Goal: Information Seeking & Learning: Learn about a topic

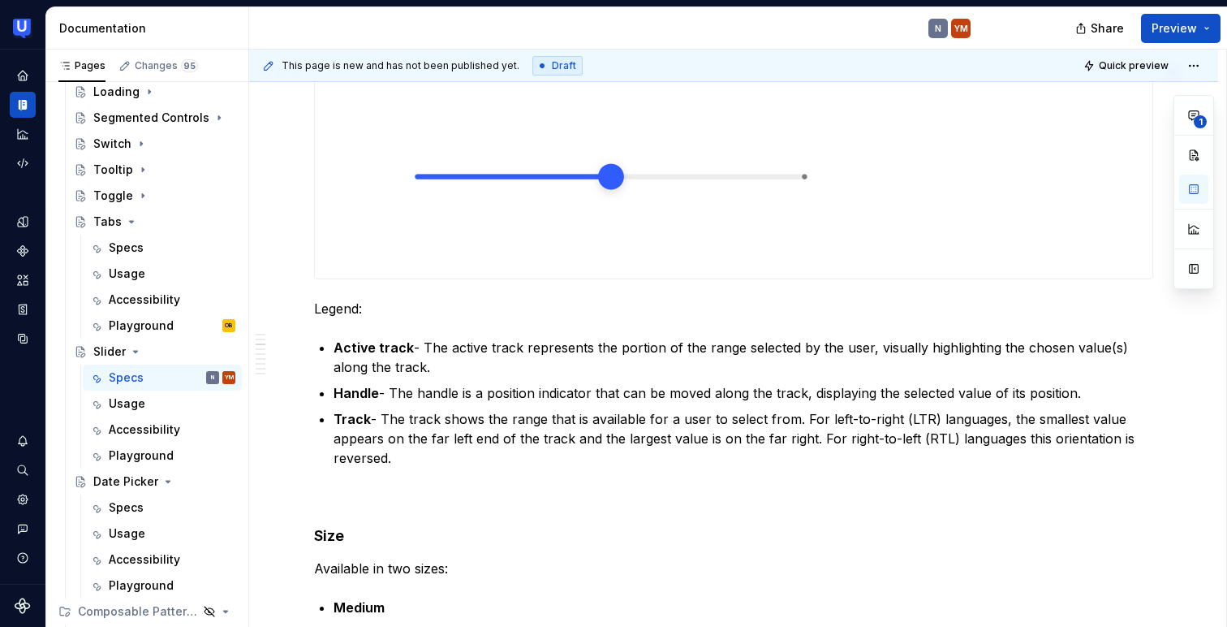
scroll to position [314, 0]
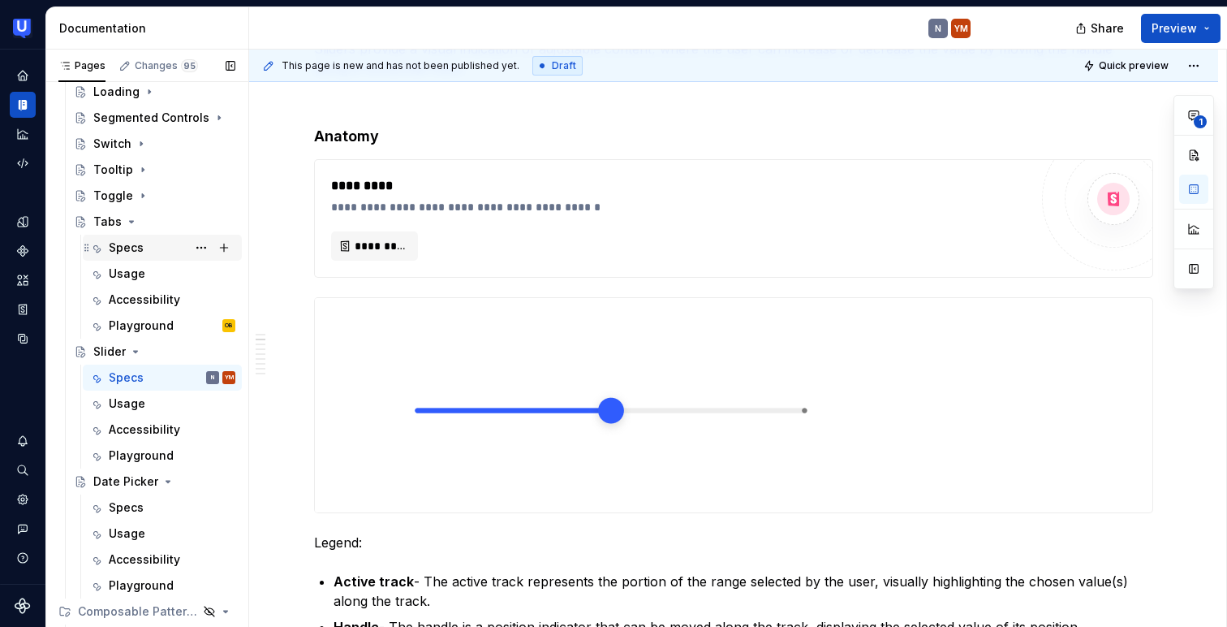
click at [123, 254] on div "Specs" at bounding box center [126, 247] width 35 height 16
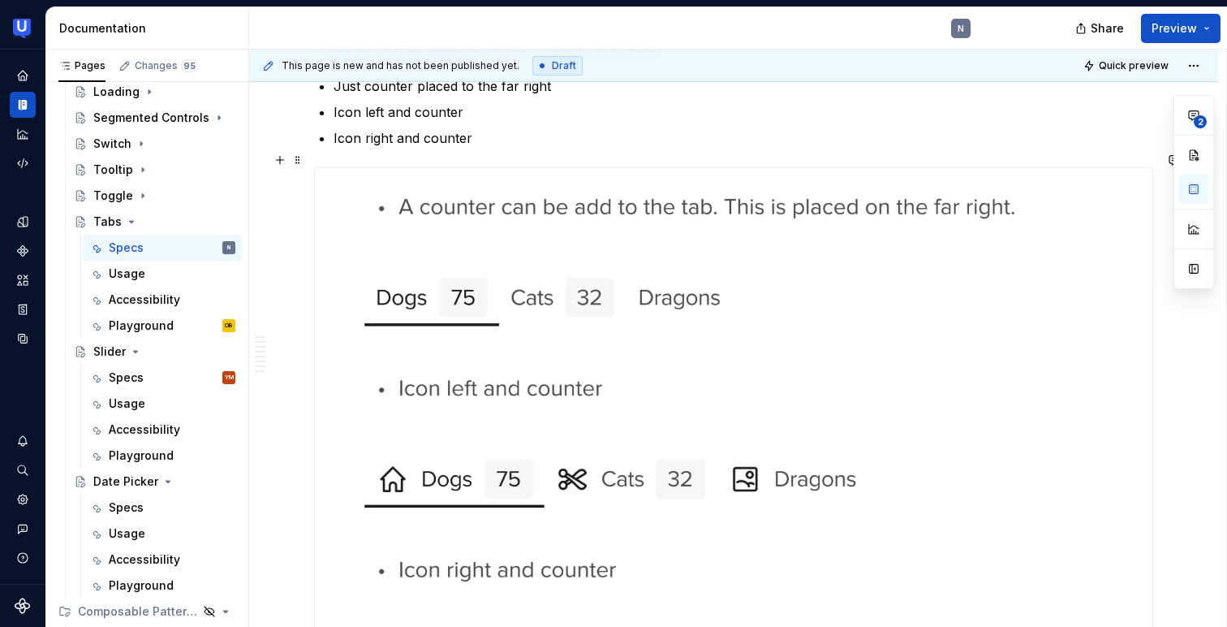
scroll to position [2927, 0]
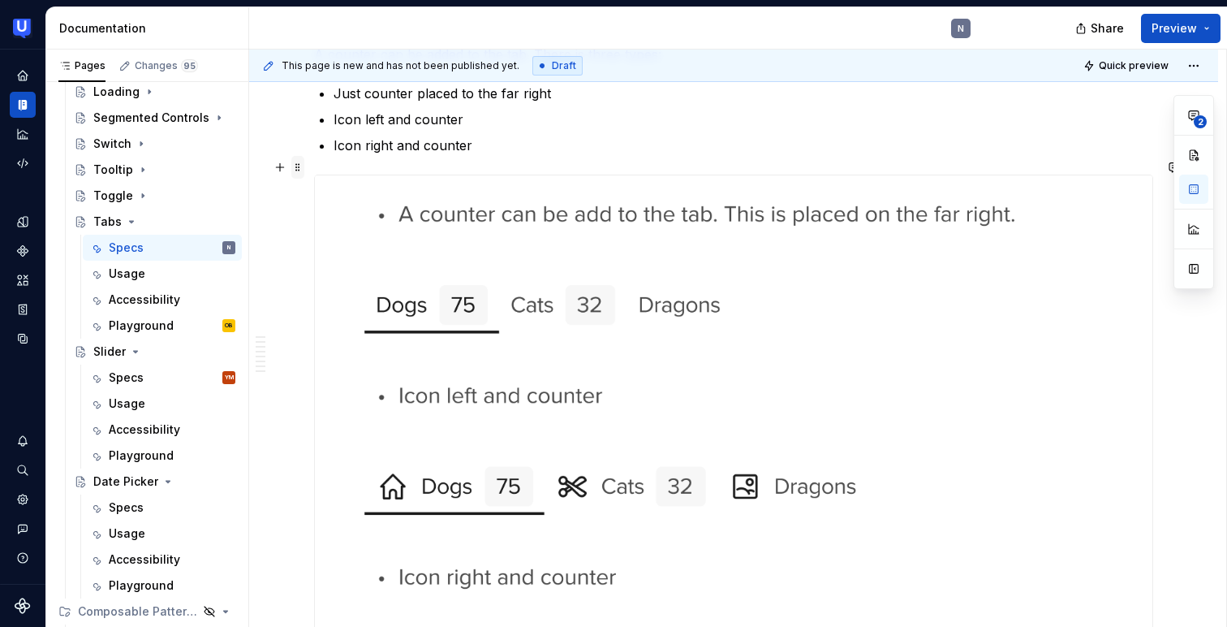
click at [296, 166] on span at bounding box center [297, 167] width 13 height 23
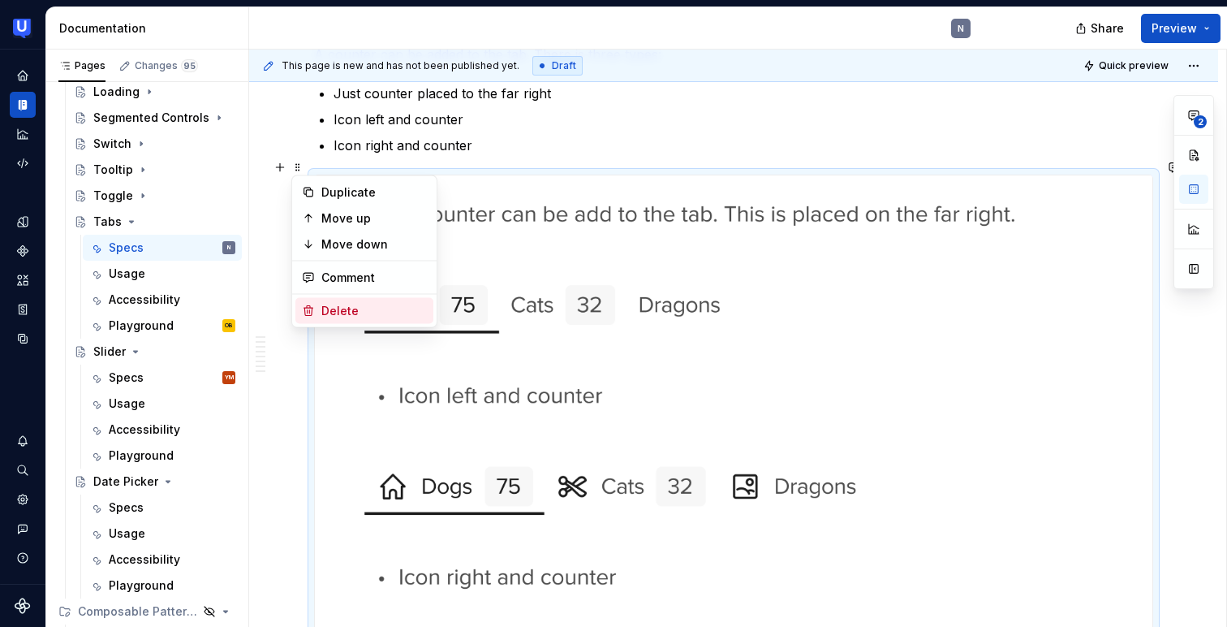
click at [326, 305] on div "Delete" at bounding box center [374, 311] width 106 height 16
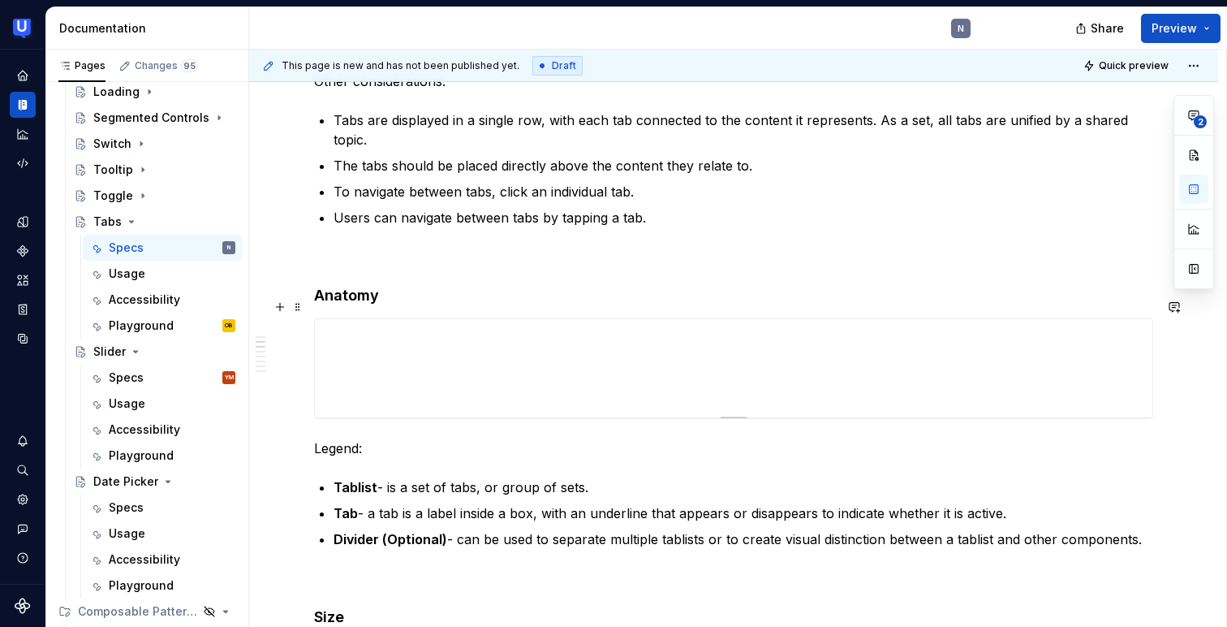
scroll to position [0, 0]
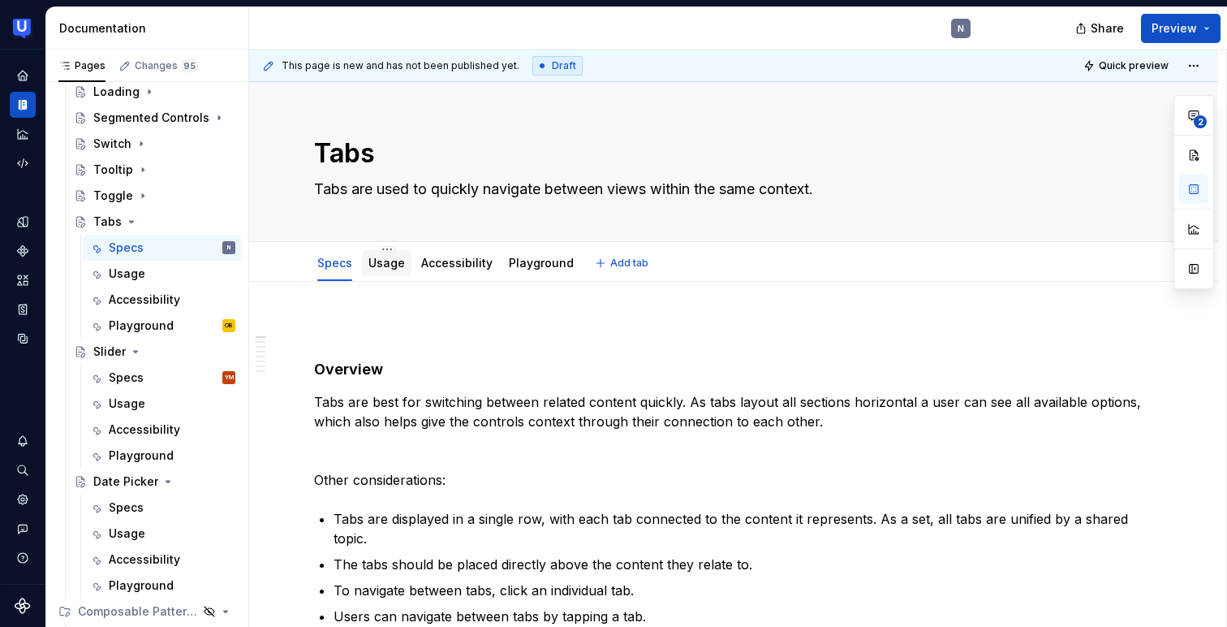
click at [386, 264] on link "Usage" at bounding box center [387, 263] width 37 height 14
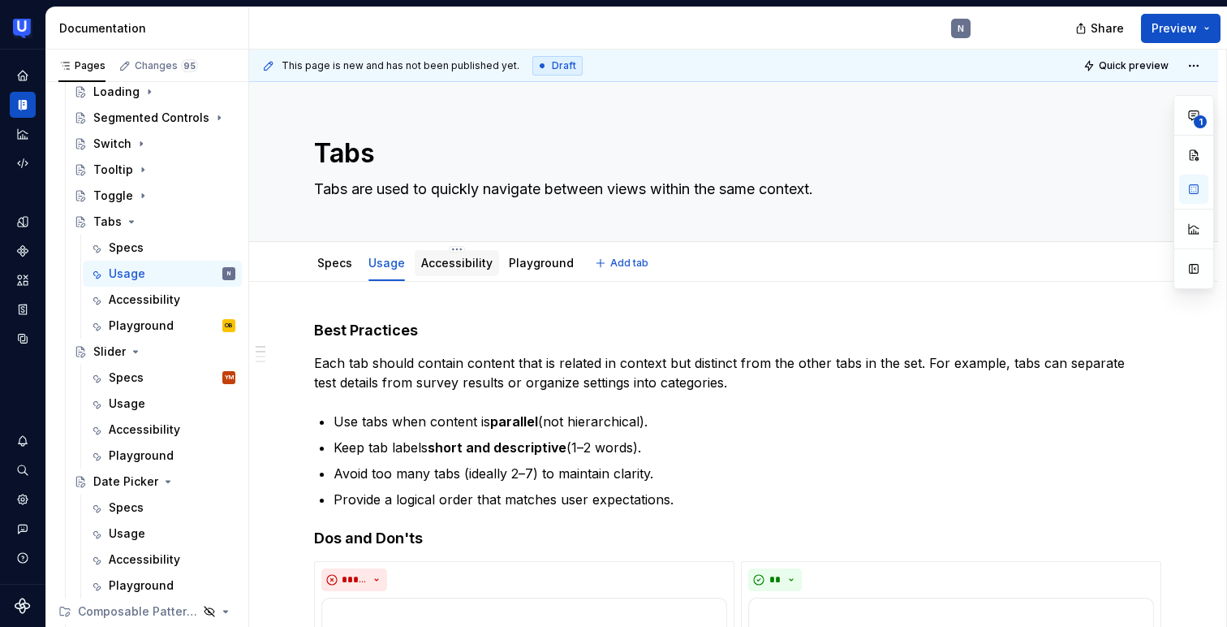
click at [451, 253] on div "Accessibility" at bounding box center [456, 262] width 71 height 19
click at [436, 265] on link "Accessibility" at bounding box center [456, 263] width 71 height 14
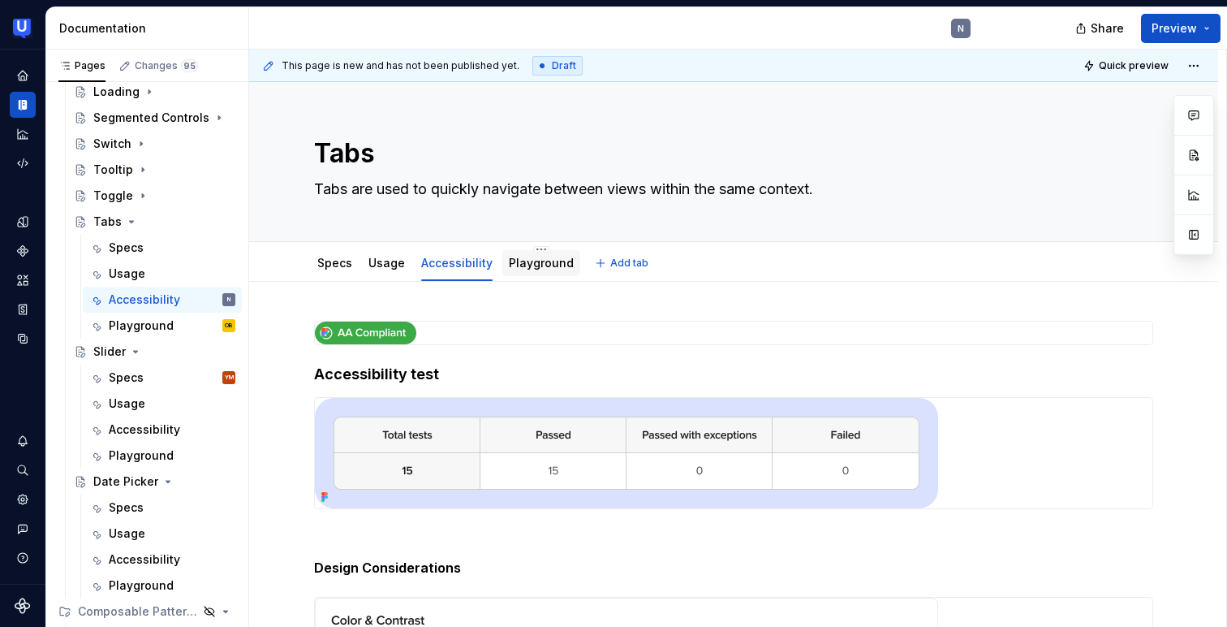
click at [547, 265] on link "Playground" at bounding box center [541, 263] width 65 height 14
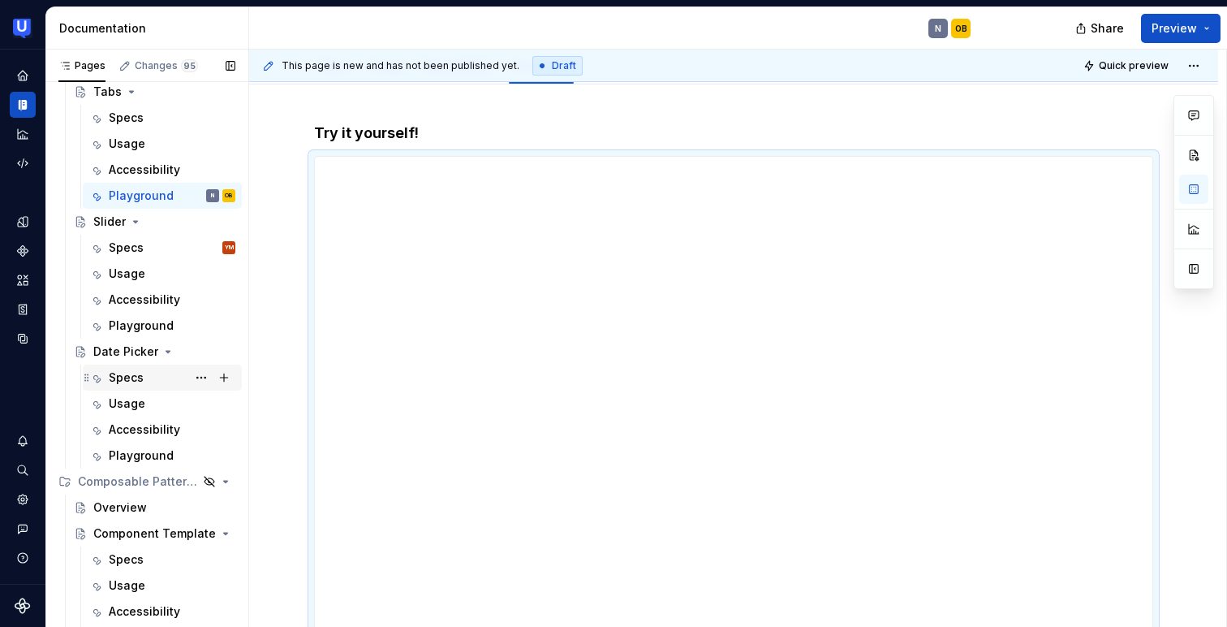
scroll to position [586, 0]
click at [136, 385] on div "Specs" at bounding box center [172, 375] width 127 height 23
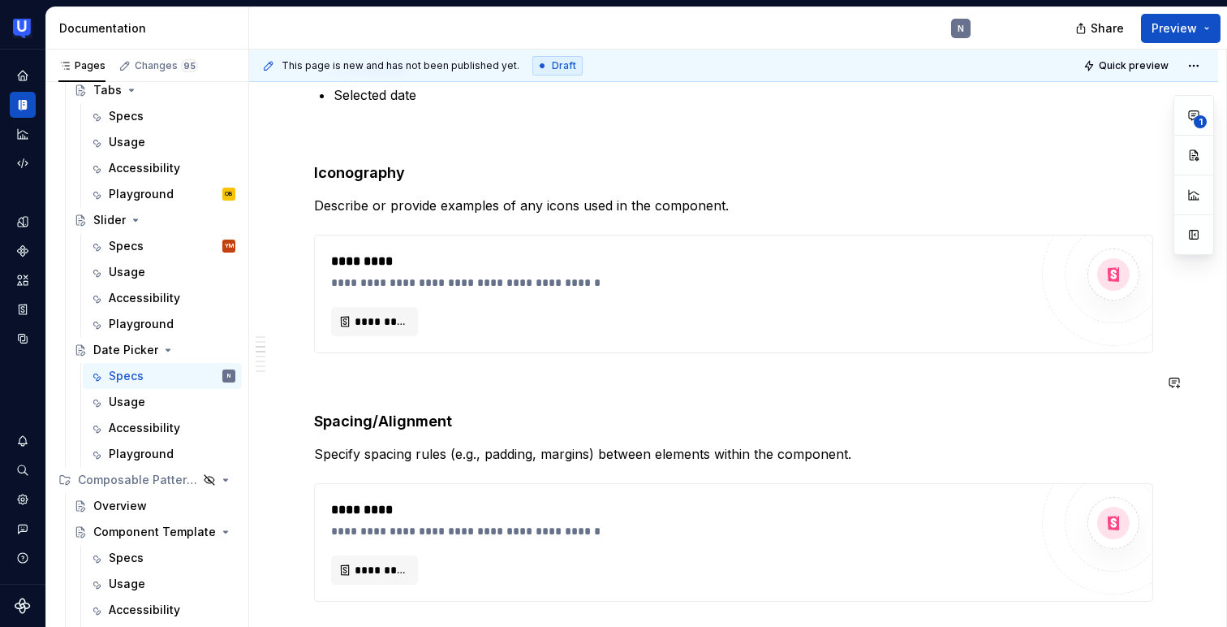
scroll to position [1012, 0]
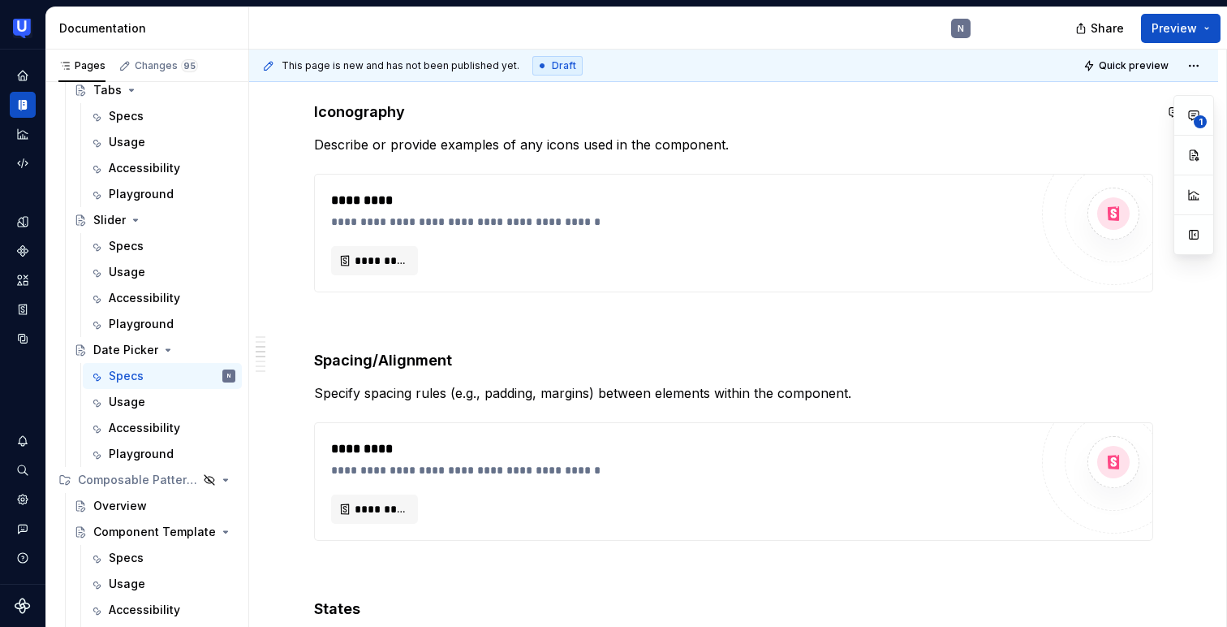
type textarea "*"
